Goal: Task Accomplishment & Management: Manage account settings

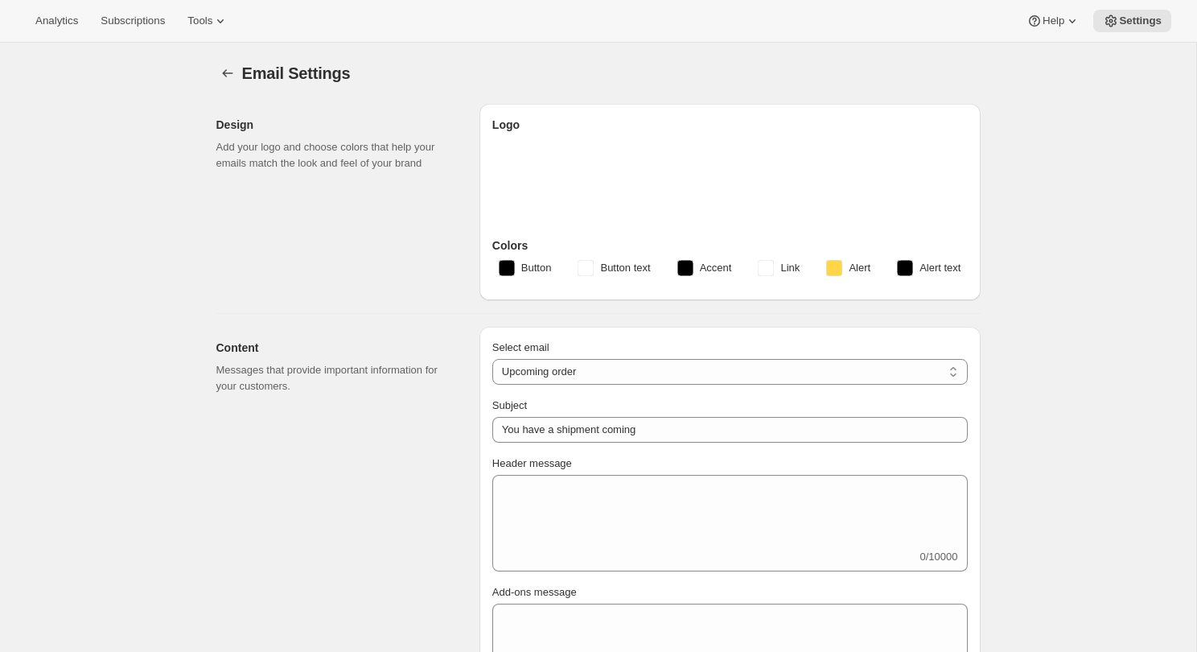
select select "subscriptionMessage"
select select "5"
select select "15"
select select "2"
select select "10"
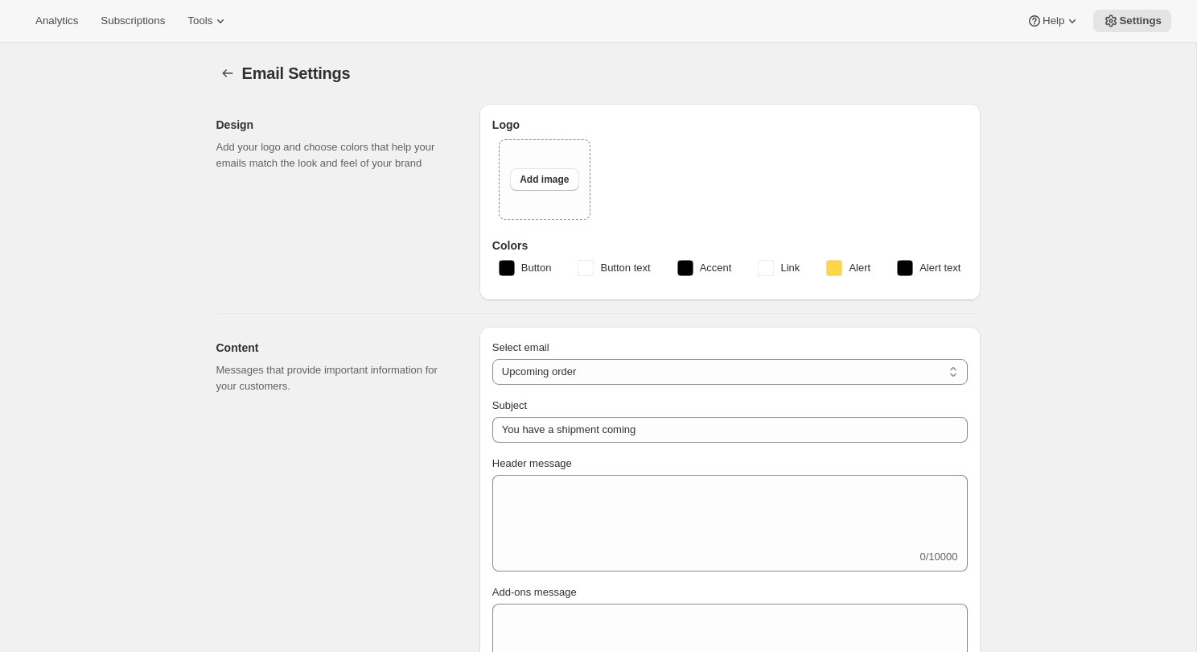
type input "Craggy Range"
checkbox input "false"
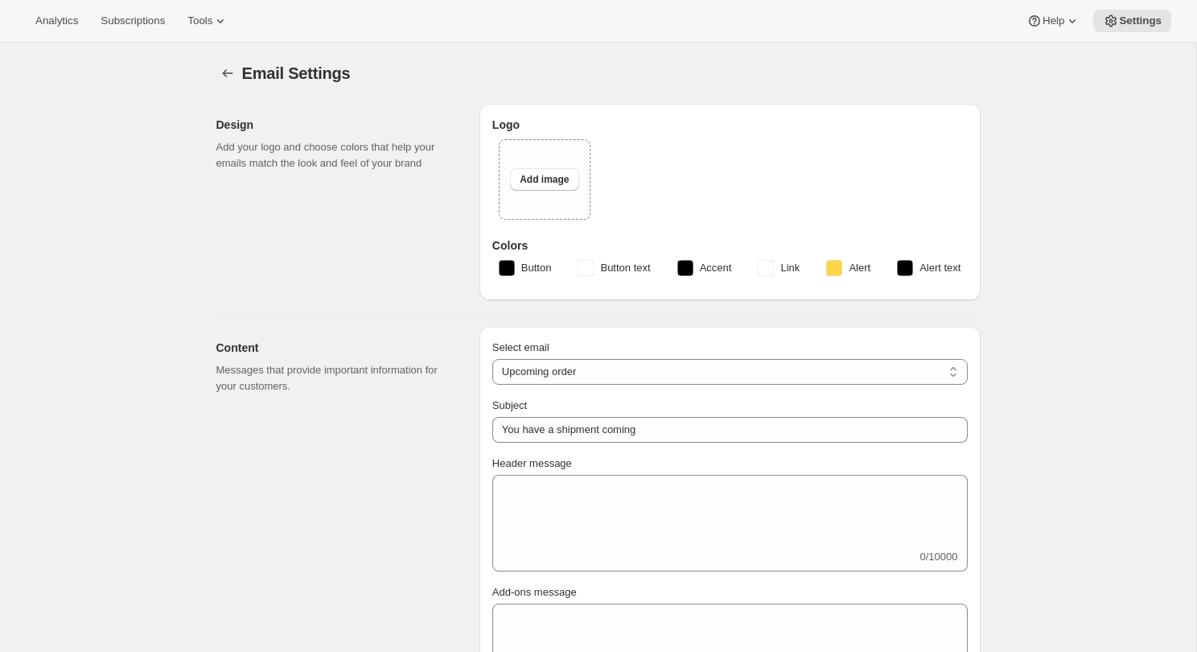
checkbox input "false"
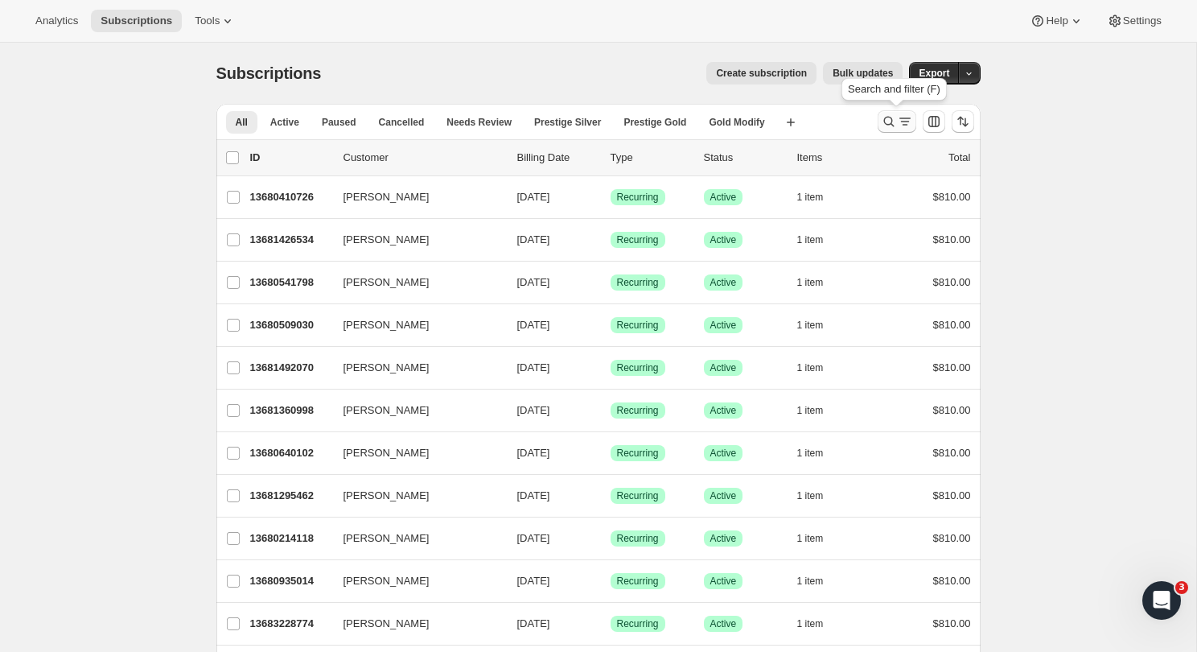
click at [884, 120] on icon "Search and filter results" at bounding box center [888, 122] width 10 height 10
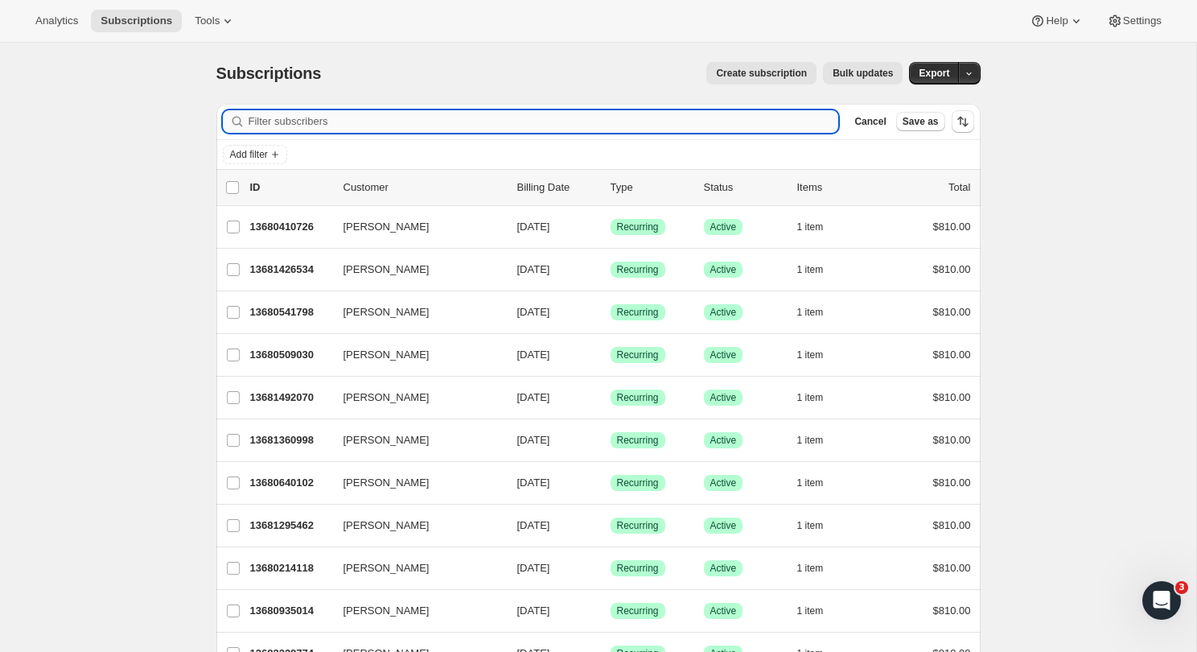
paste input "[PERSON_NAME]"
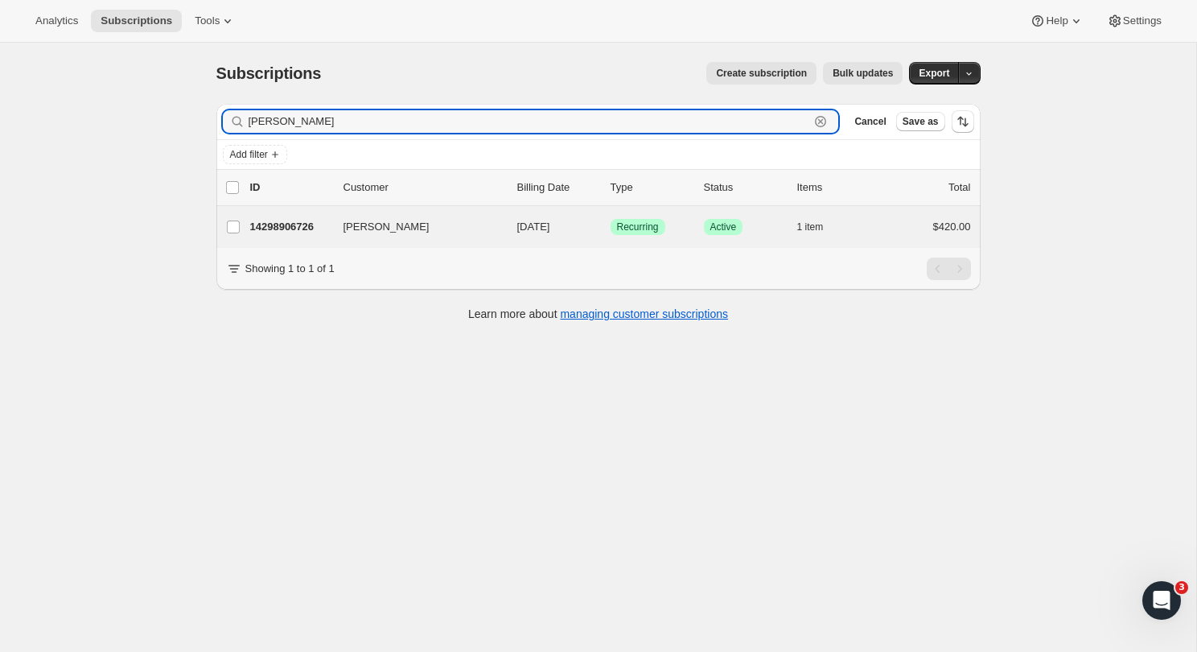
type input "[PERSON_NAME]"
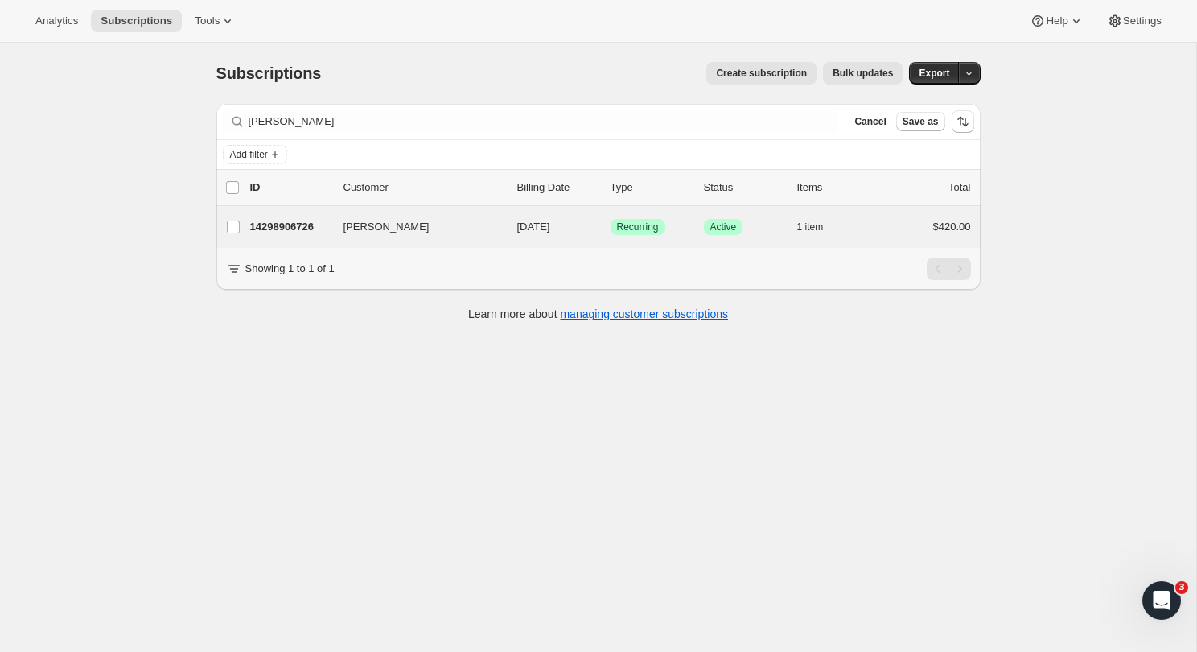
click at [298, 241] on div "[PERSON_NAME] 14298906726 [PERSON_NAME] [DATE] Success Recurring Success Active…" at bounding box center [598, 227] width 764 height 42
click at [278, 227] on p "14298906726" at bounding box center [290, 227] width 80 height 16
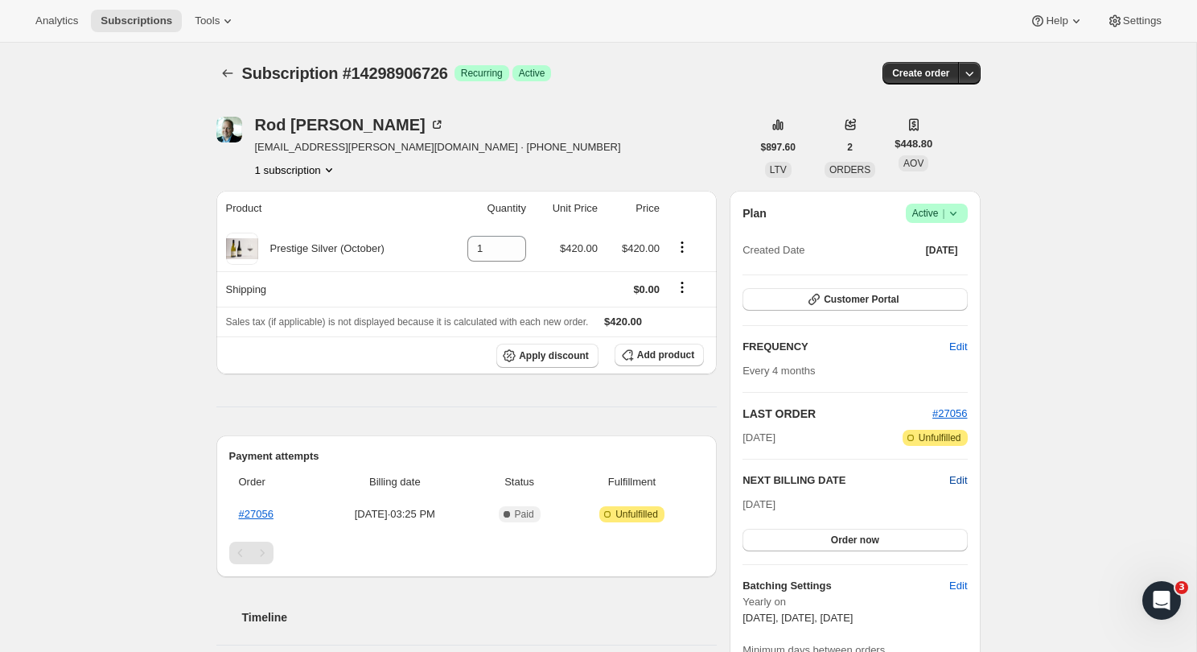
click at [959, 476] on span "Edit" at bounding box center [958, 480] width 18 height 16
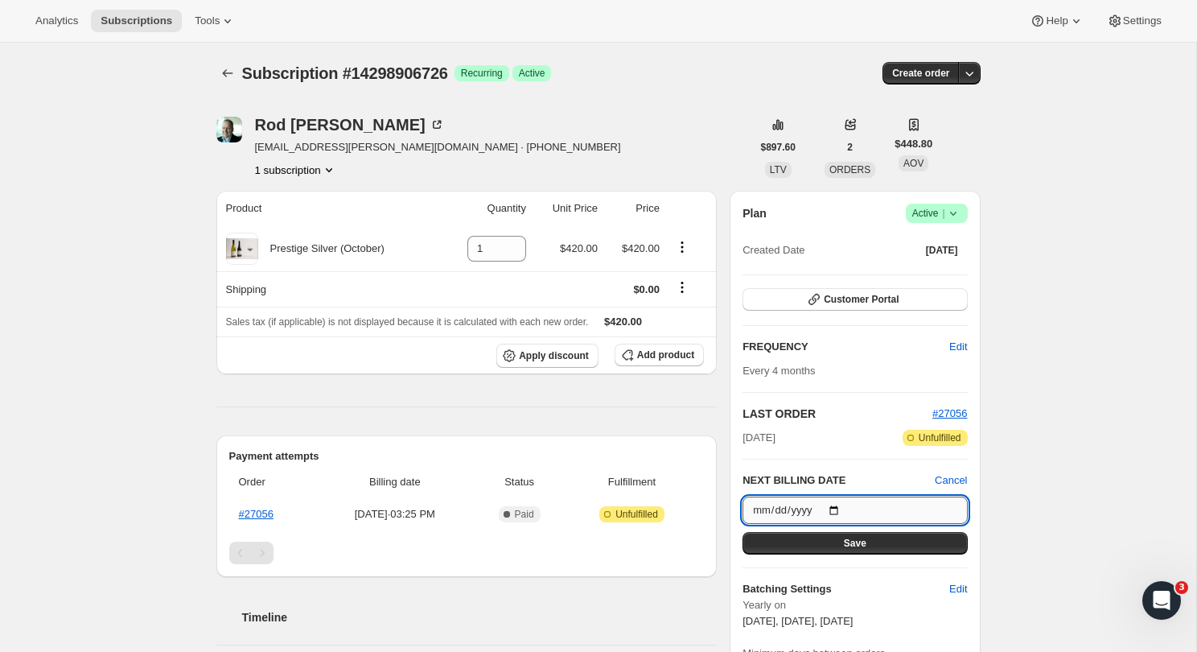
click at [829, 496] on input "[DATE]" at bounding box center [855, 509] width 224 height 27
type input "[DATE]"
click at [1031, 543] on div "Subscription #14298906726. This page is ready Subscription #14298906726 Success…" at bounding box center [598, 629] width 1196 height 1173
click at [919, 541] on button "Save" at bounding box center [855, 543] width 224 height 23
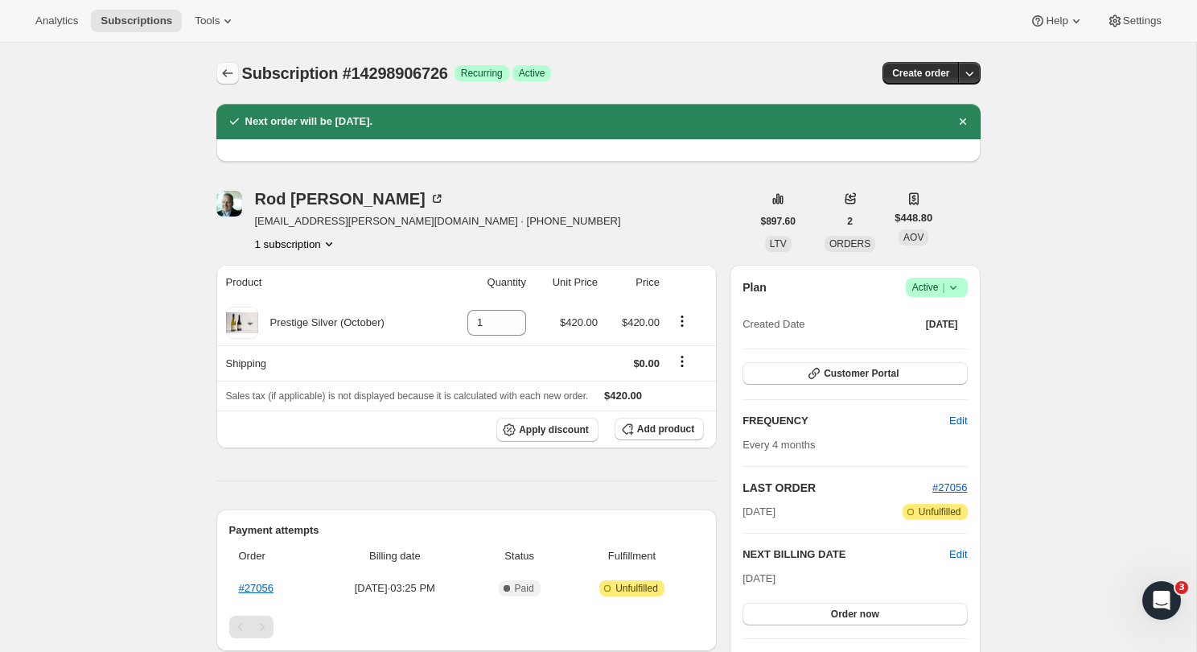
click at [229, 76] on icon "Subscriptions" at bounding box center [228, 73] width 16 height 16
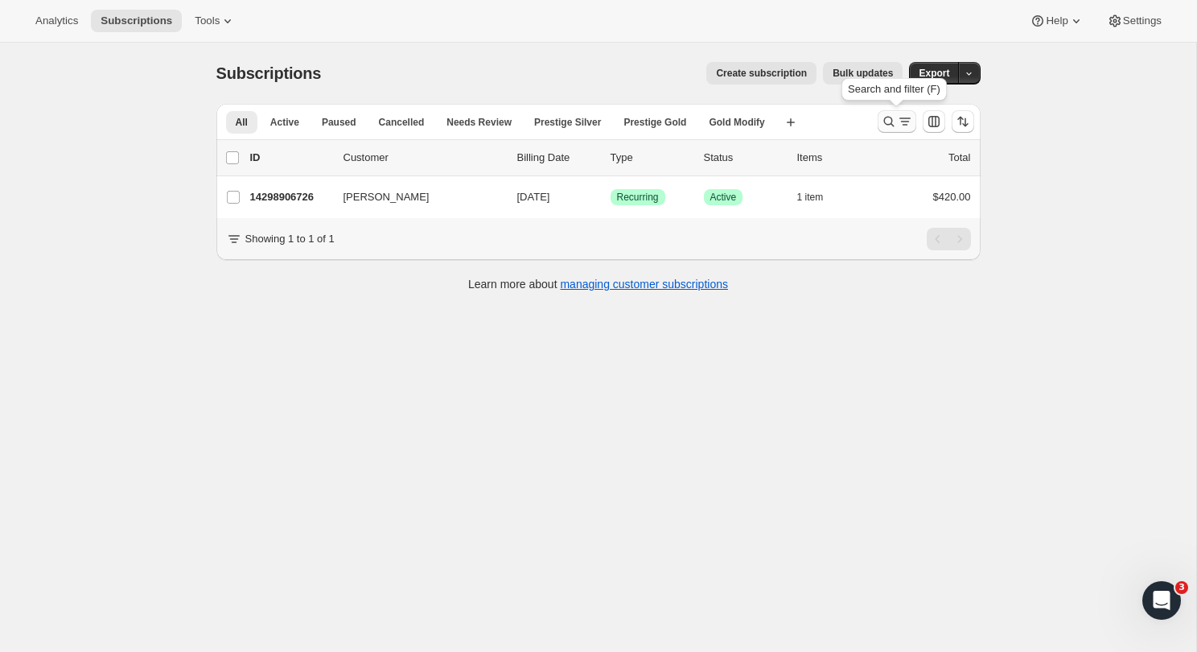
click at [886, 126] on icon "Search and filter results" at bounding box center [889, 121] width 16 height 16
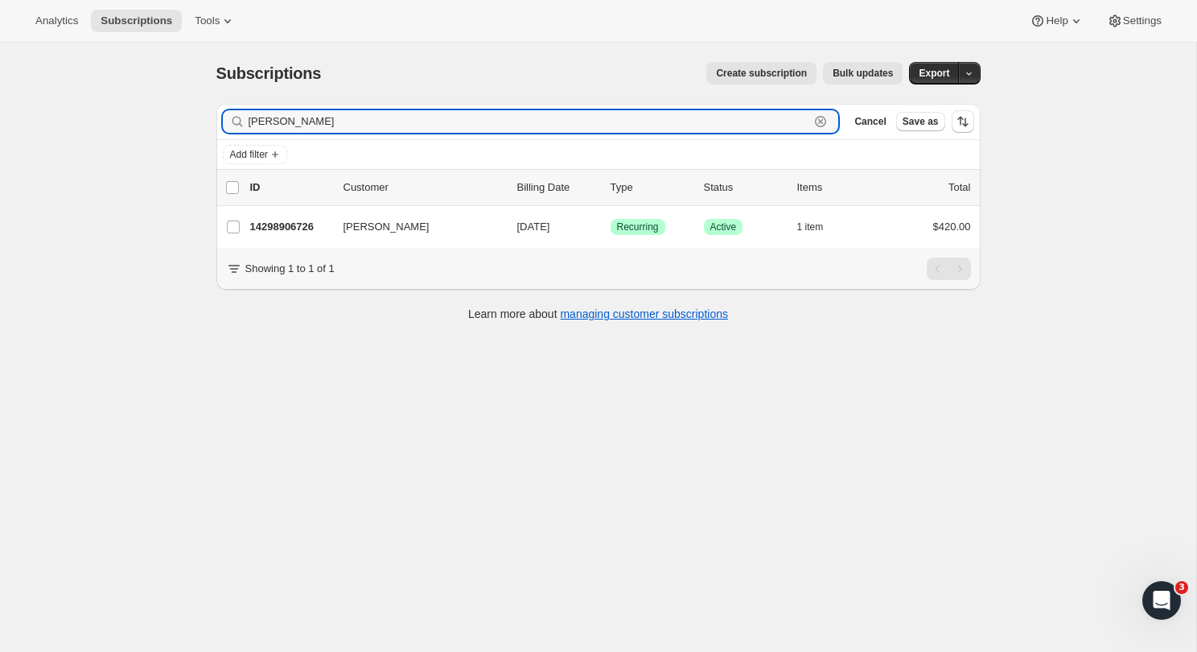
drag, startPoint x: 308, startPoint y: 122, endPoint x: 177, endPoint y: 122, distance: 131.1
click at [177, 122] on div "Subscriptions. This page is ready Subscriptions Create subscription Bulk update…" at bounding box center [598, 369] width 1196 height 652
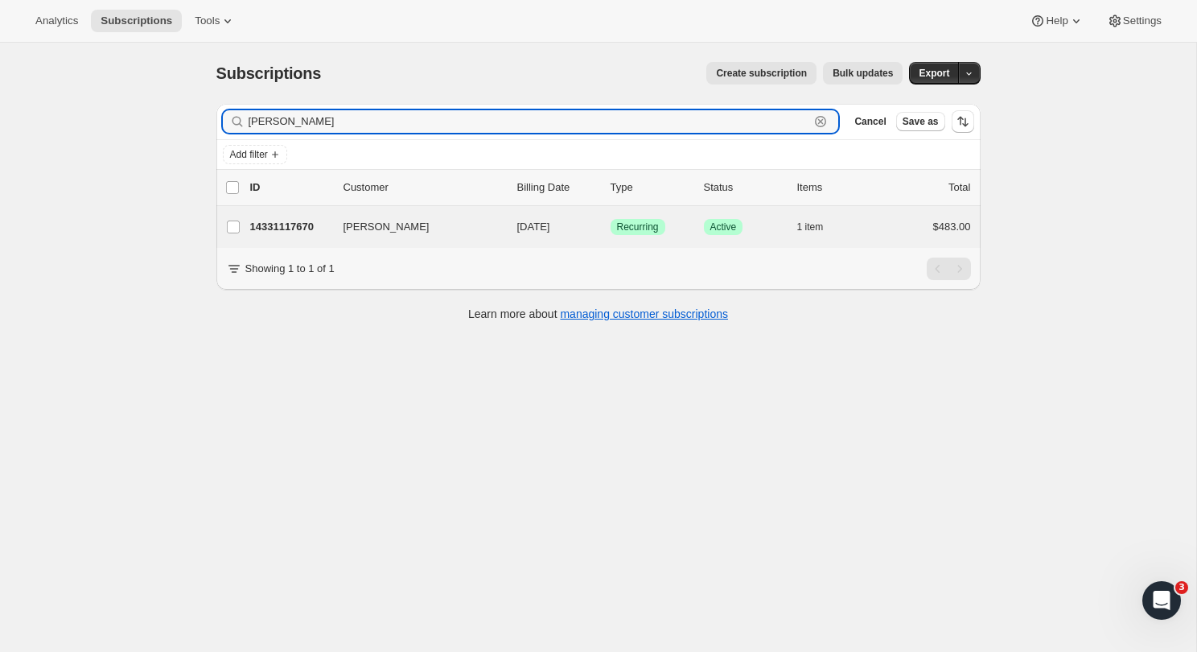
type input "[PERSON_NAME]"
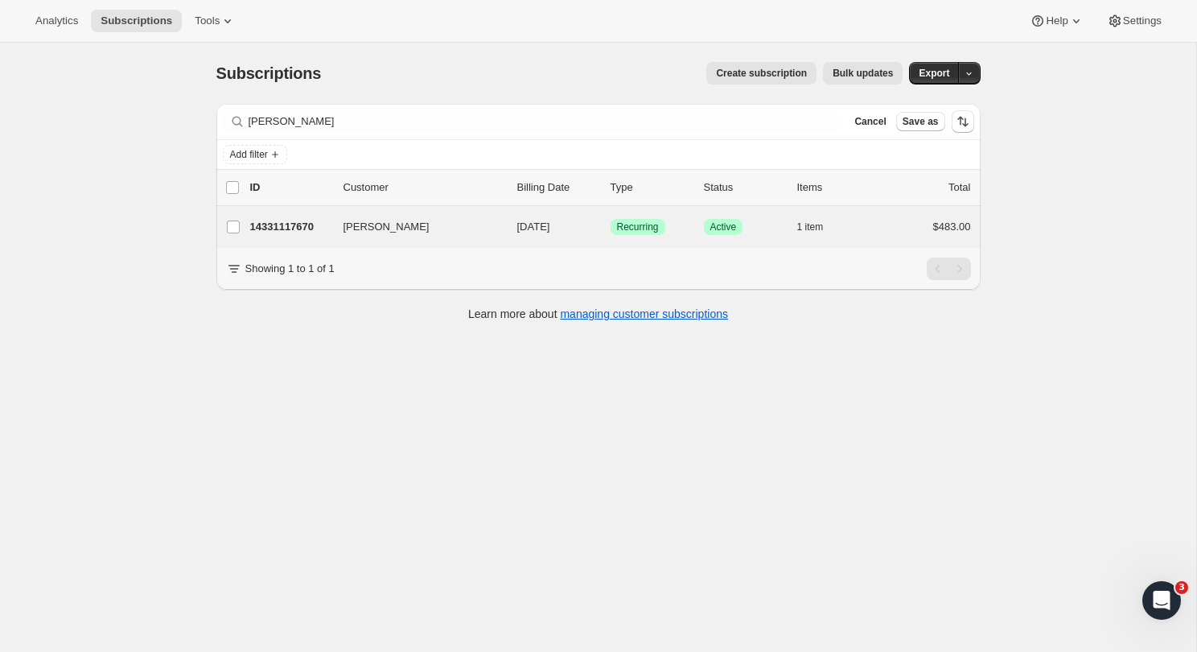
click at [282, 238] on div "[PERSON_NAME] 14331117670 [PERSON_NAME] [DATE] Success Recurring Success Active…" at bounding box center [598, 227] width 764 height 42
click at [289, 230] on p "14331117670" at bounding box center [290, 227] width 80 height 16
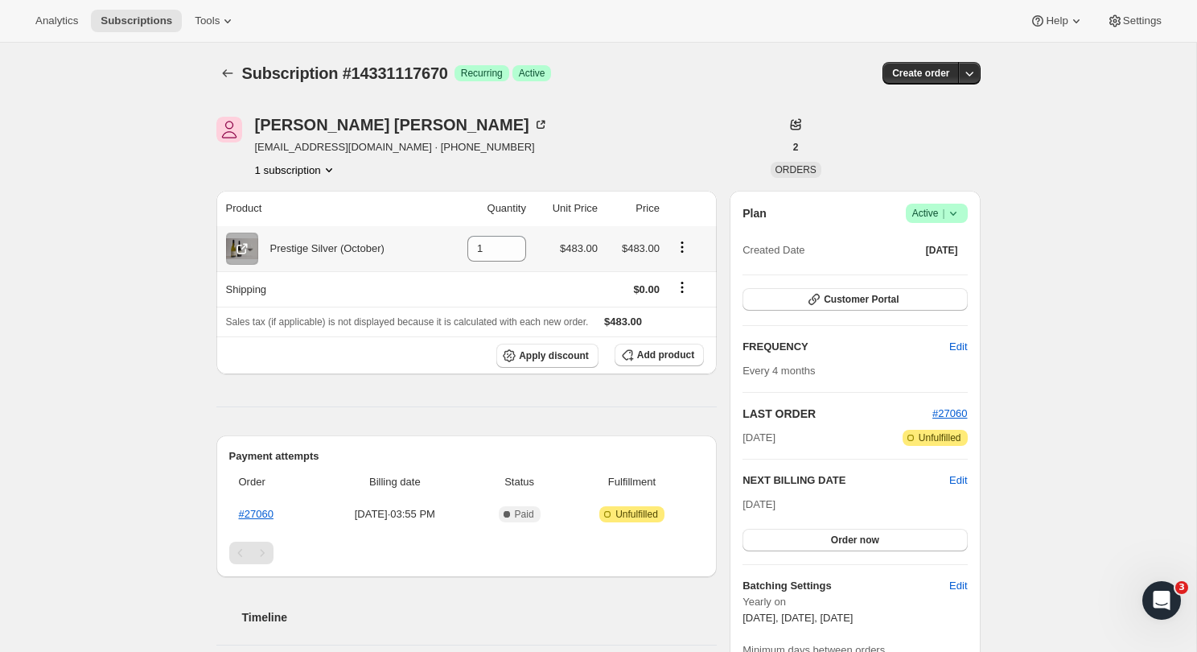
click at [681, 245] on icon "Product actions" at bounding box center [682, 247] width 16 height 16
click at [643, 239] on td "$483.00" at bounding box center [634, 248] width 62 height 45
click at [294, 252] on div "Prestige Silver (October)" at bounding box center [321, 249] width 126 height 16
click at [828, 294] on span "Customer Portal" at bounding box center [861, 299] width 75 height 13
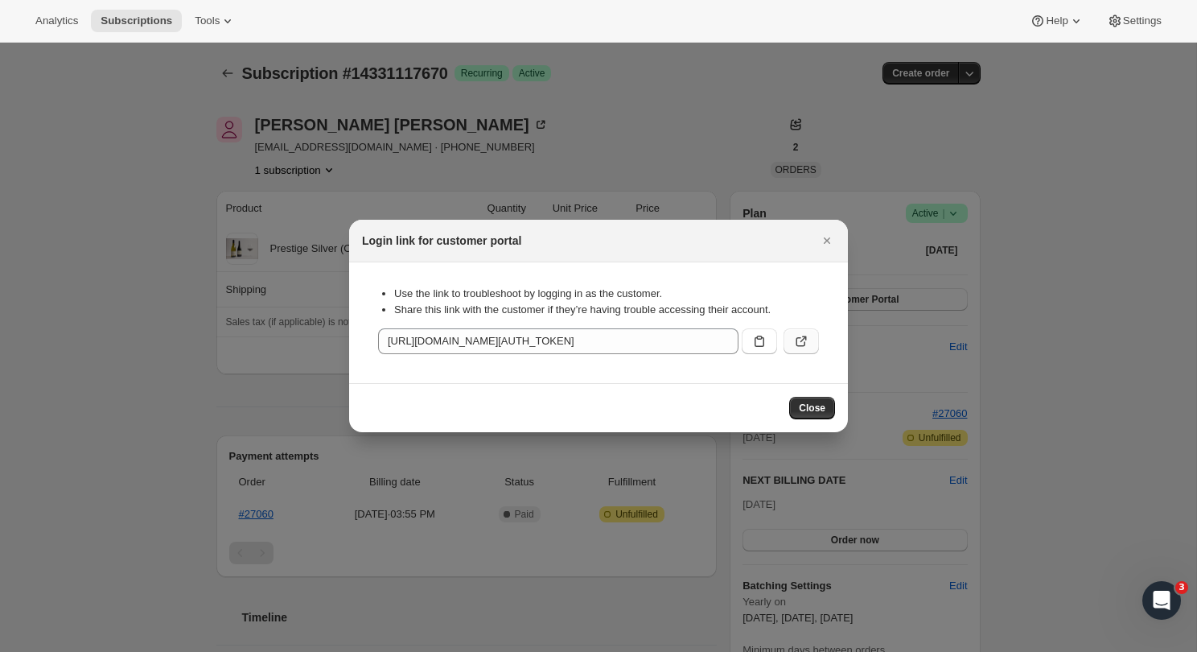
click at [805, 340] on icon ":r1g:" at bounding box center [801, 341] width 16 height 16
click at [821, 238] on icon "Close" at bounding box center [827, 241] width 16 height 16
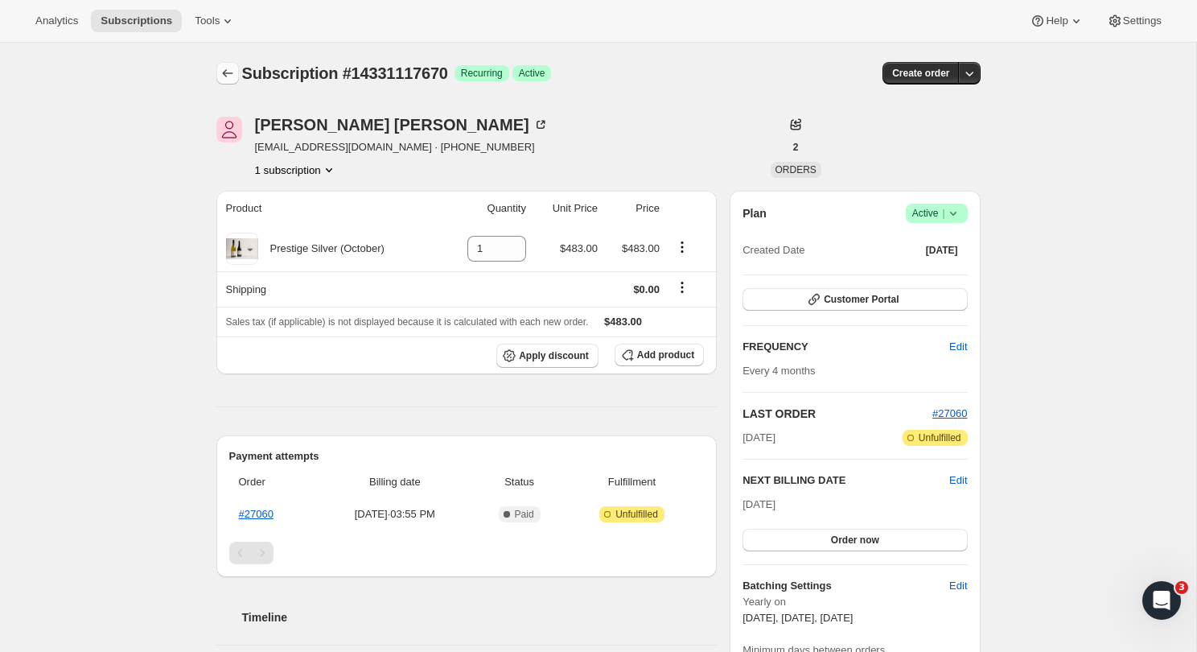
click at [224, 70] on icon "Subscriptions" at bounding box center [228, 73] width 16 height 16
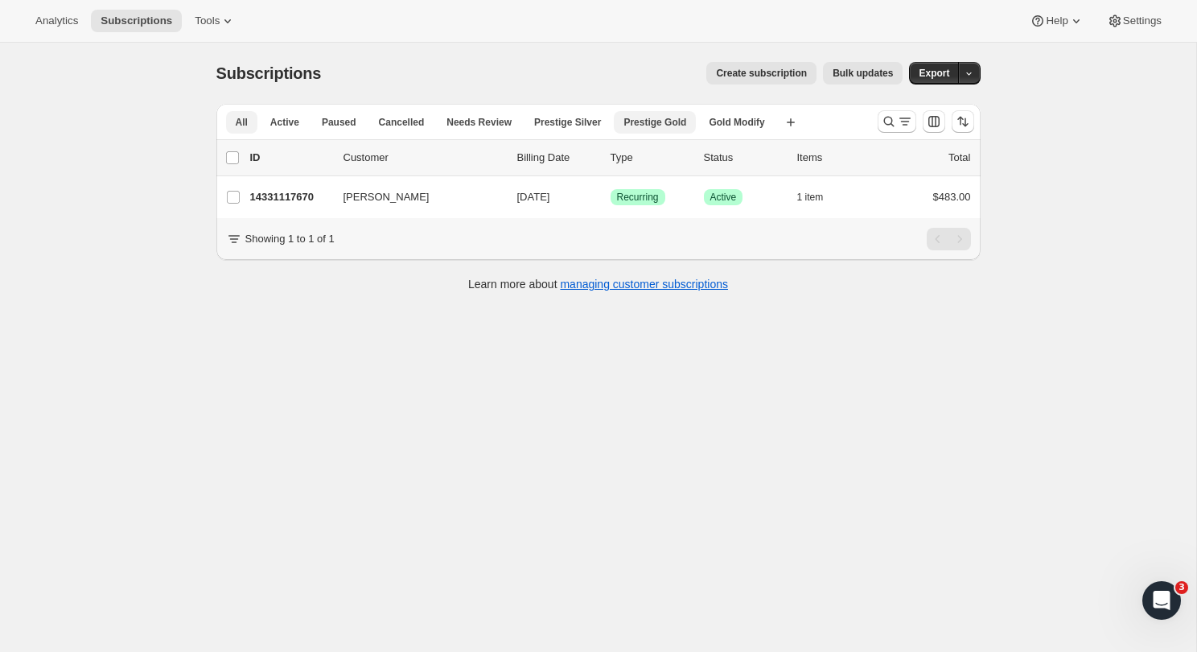
click at [657, 130] on button "Prestige Gold" at bounding box center [655, 122] width 82 height 23
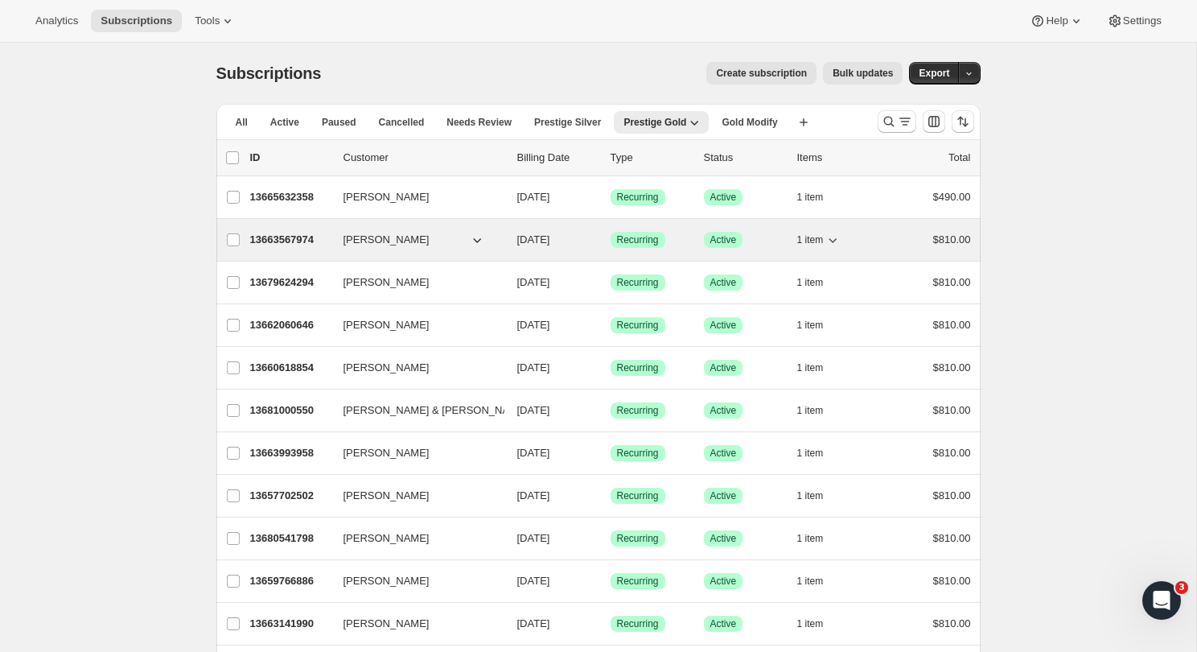
click at [307, 248] on div "13663567974 [PERSON_NAME] [DATE] Success Recurring Success Active 1 item $810.00" at bounding box center [610, 240] width 721 height 23
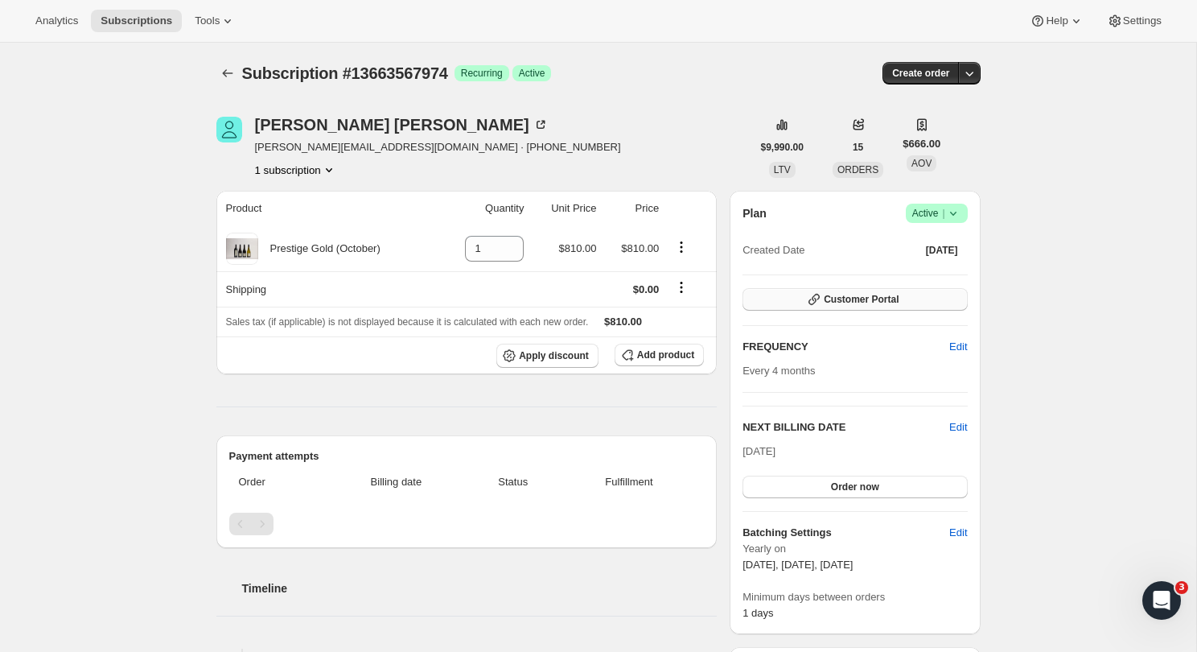
click at [847, 298] on span "Customer Portal" at bounding box center [861, 299] width 75 height 13
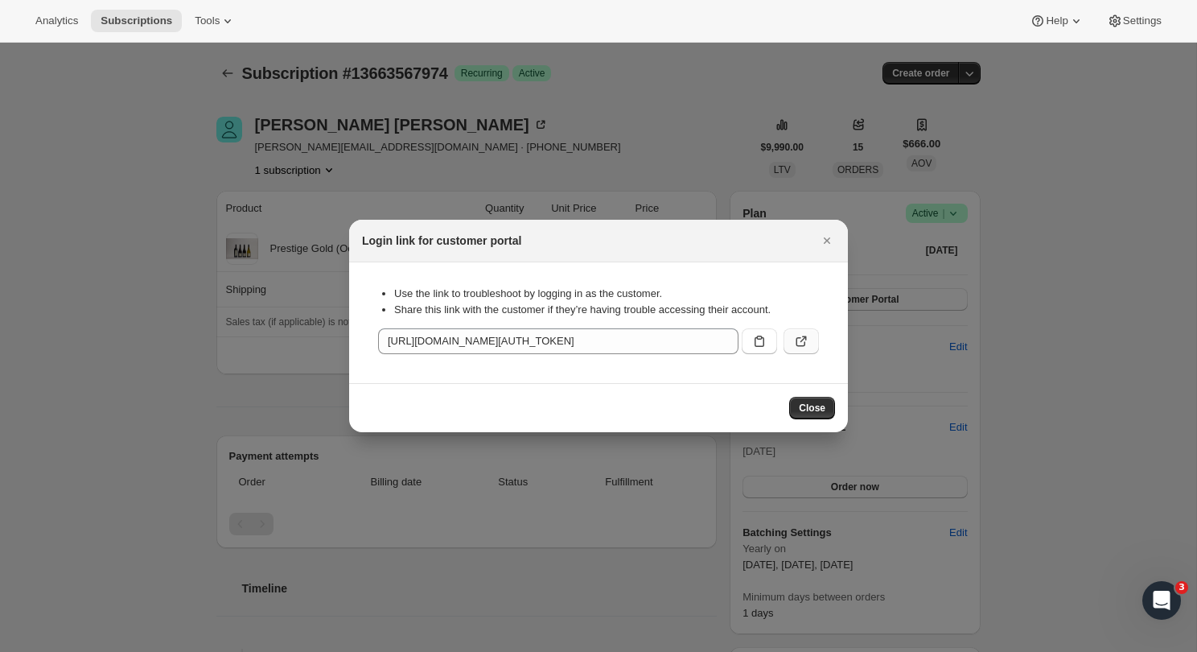
click at [809, 338] on icon ":re9:" at bounding box center [801, 341] width 16 height 16
